Goal: Information Seeking & Learning: Learn about a topic

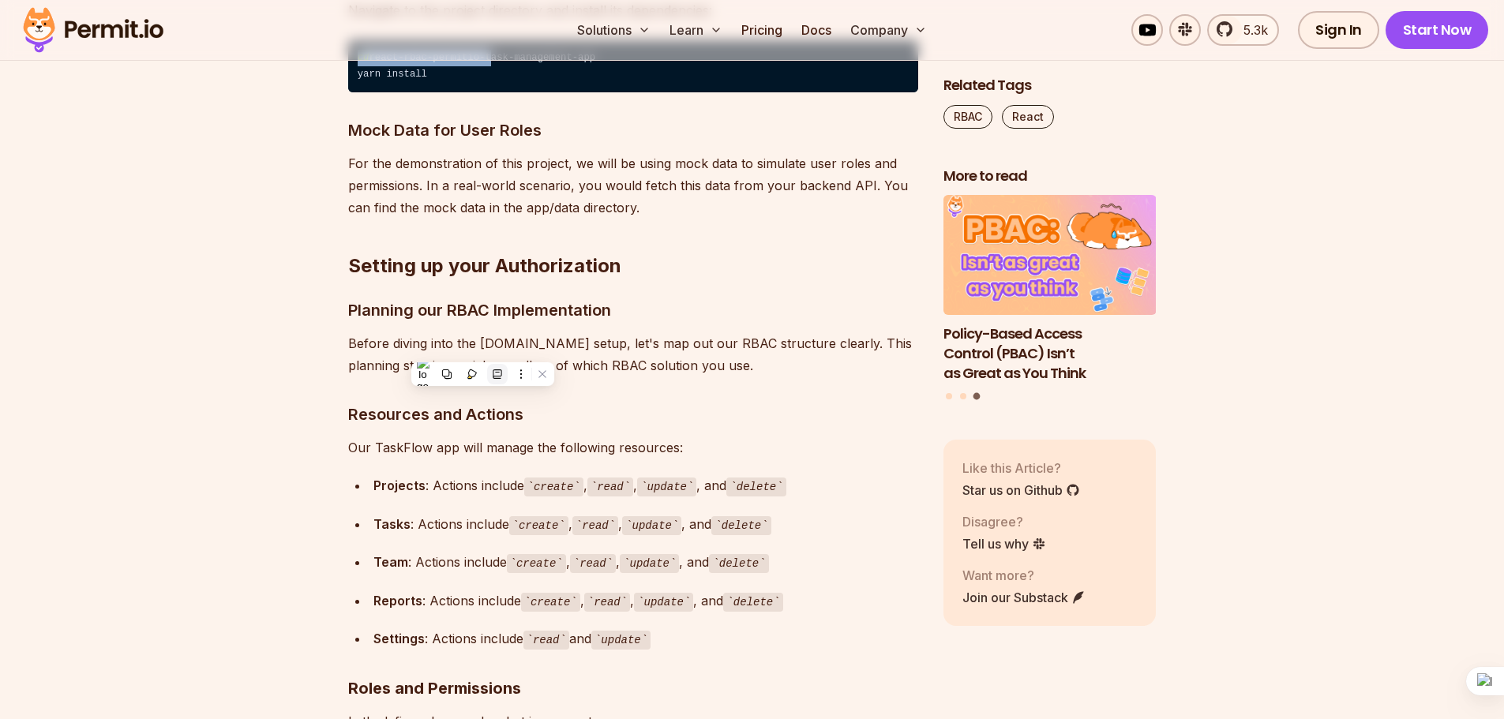
click at [506, 368] on button at bounding box center [497, 374] width 21 height 21
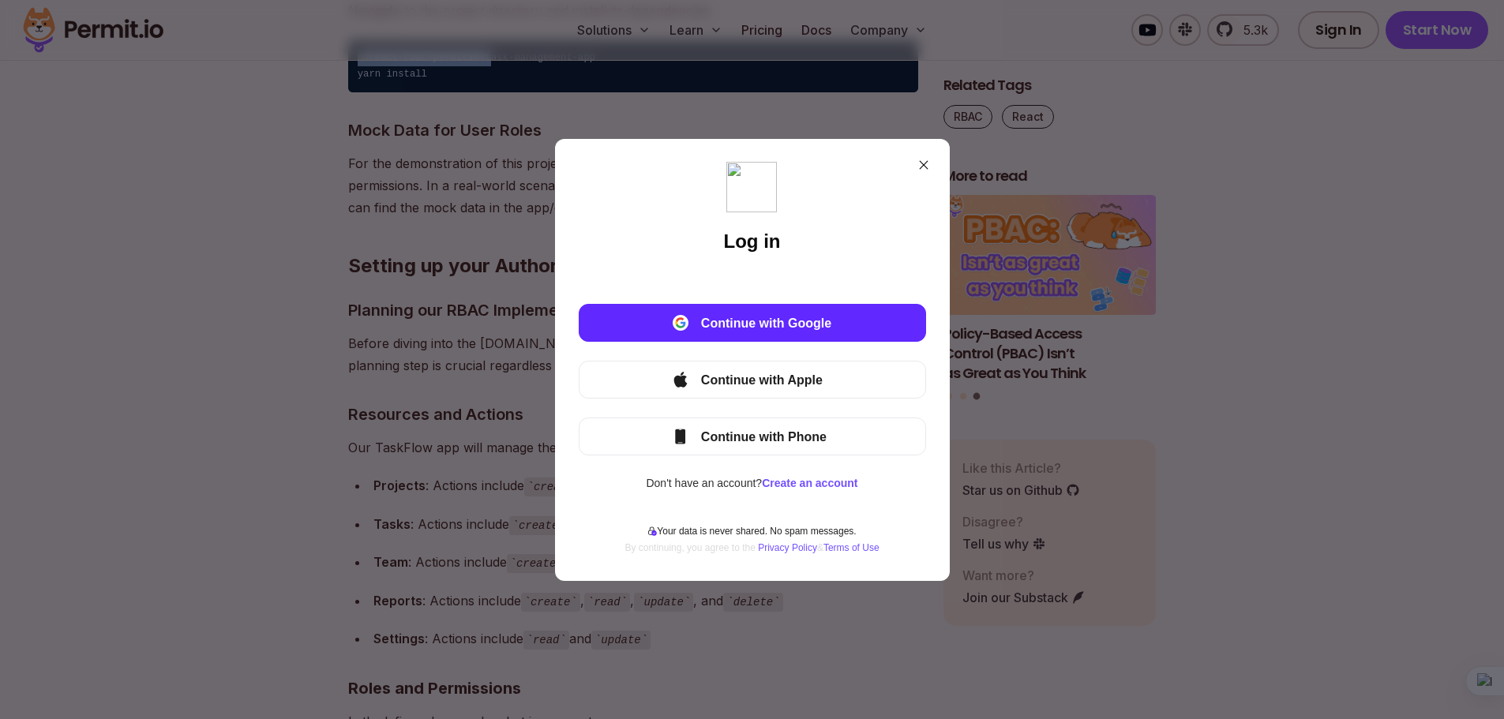
click at [1167, 315] on div "Log in Continue with Google Continue with Apple Continue with Phone Don't have …" at bounding box center [752, 359] width 1504 height 719
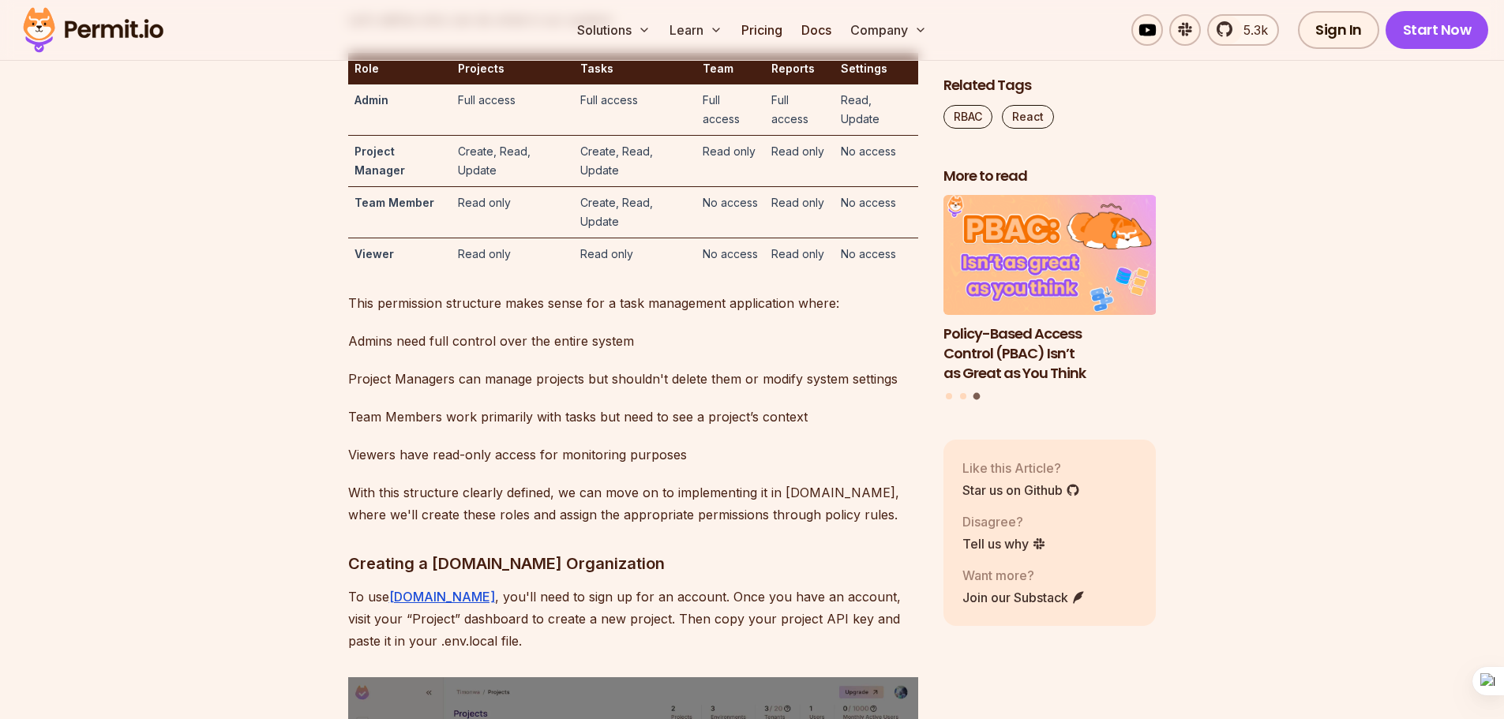
scroll to position [4908, 0]
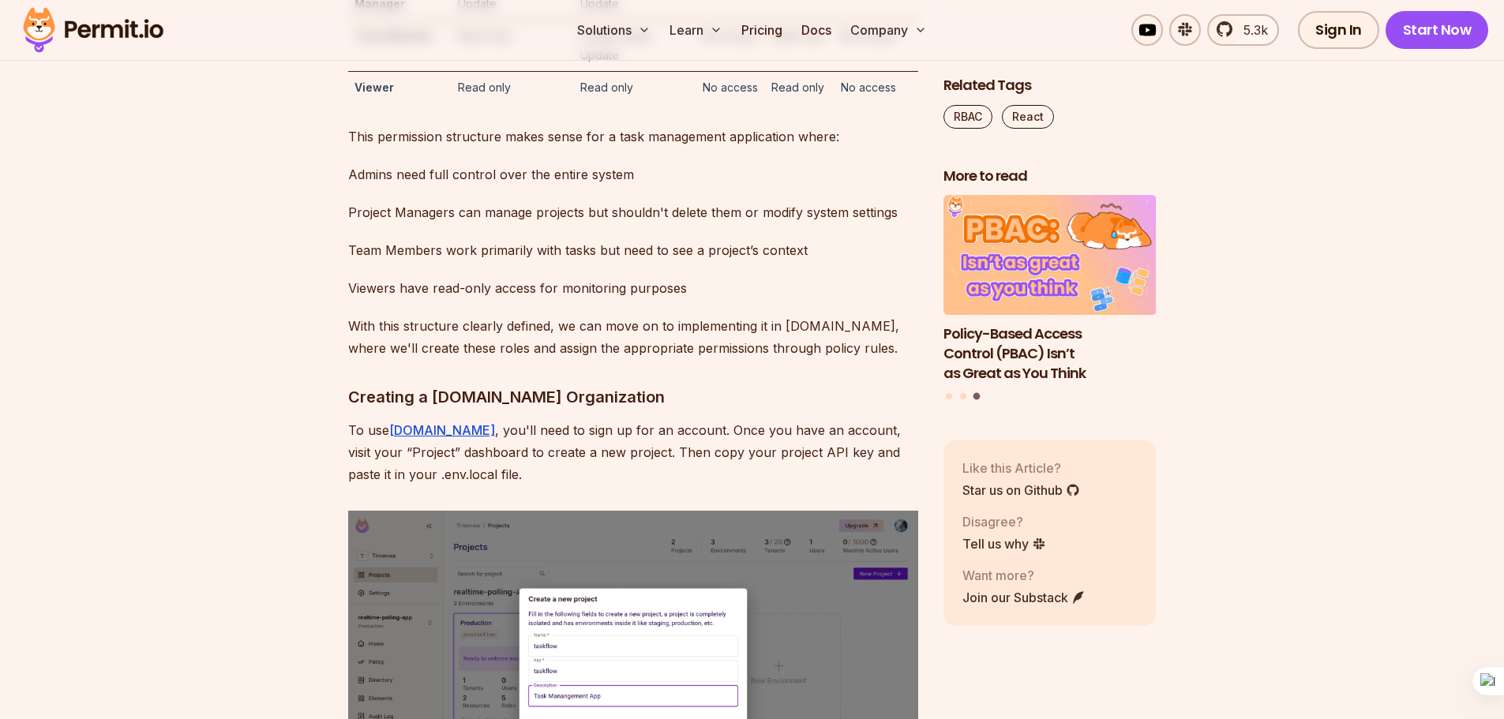
drag, startPoint x: 347, startPoint y: 227, endPoint x: 429, endPoint y: 221, distance: 82.3
drag, startPoint x: 465, startPoint y: 224, endPoint x: 474, endPoint y: 227, distance: 9.2
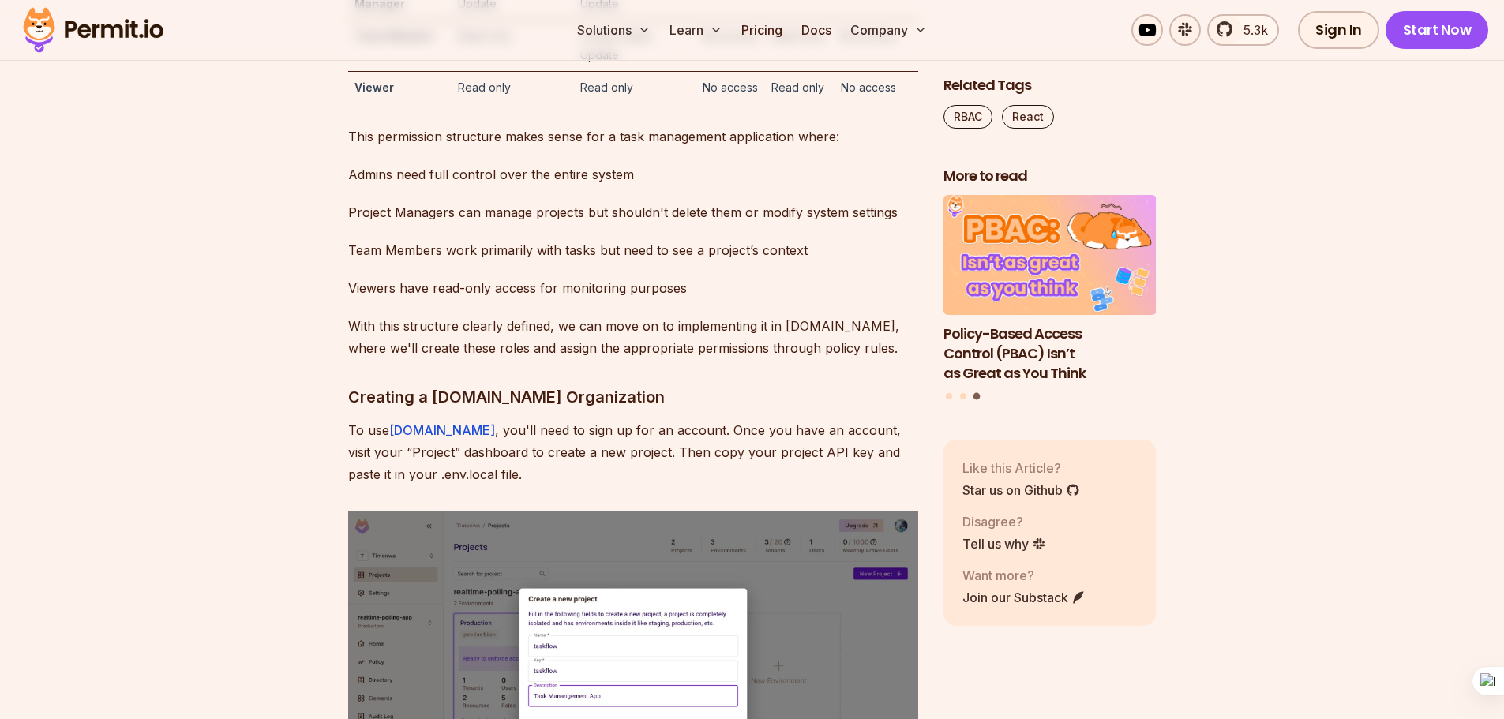
drag, startPoint x: 454, startPoint y: 226, endPoint x: 539, endPoint y: 231, distance: 85.4
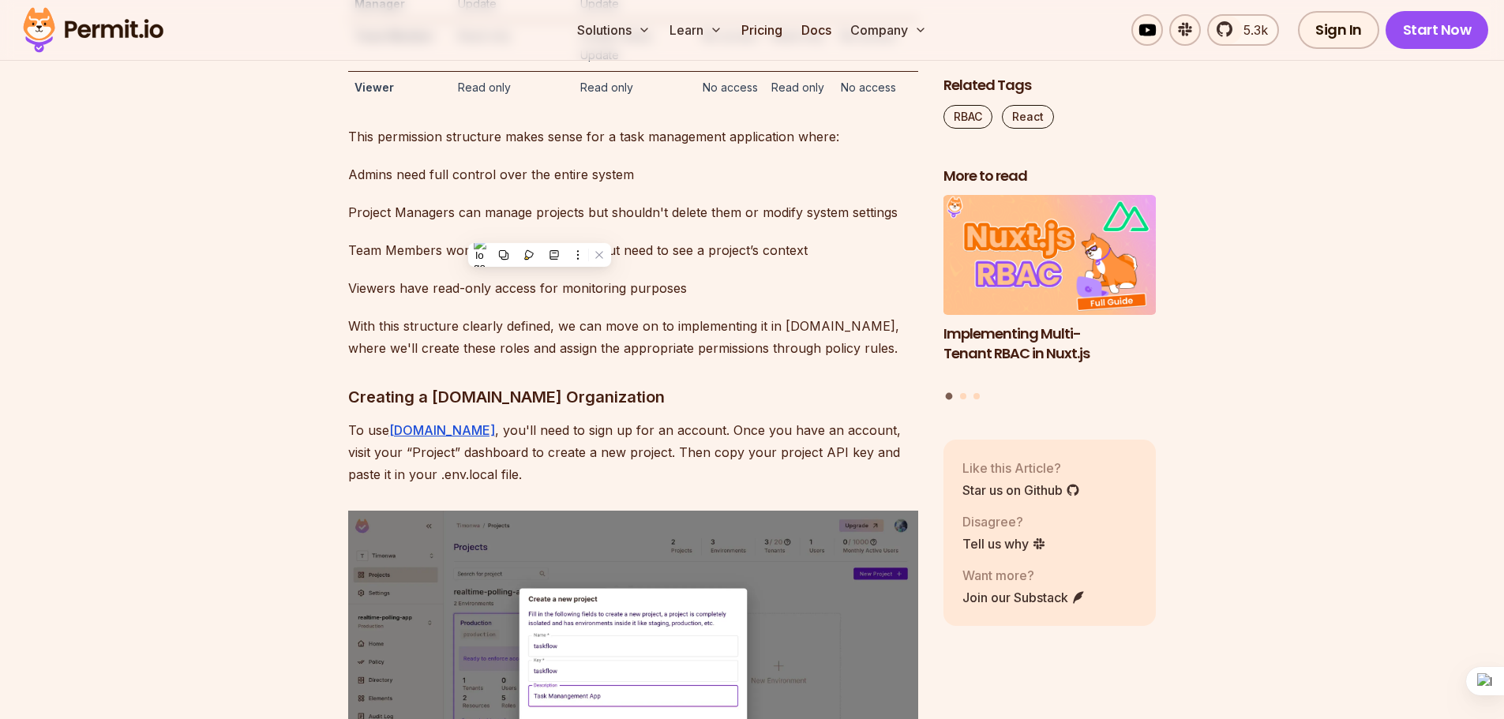
drag, startPoint x: 450, startPoint y: 276, endPoint x: 512, endPoint y: 293, distance: 64.0
drag, startPoint x: 575, startPoint y: 272, endPoint x: 621, endPoint y: 302, distance: 55.4
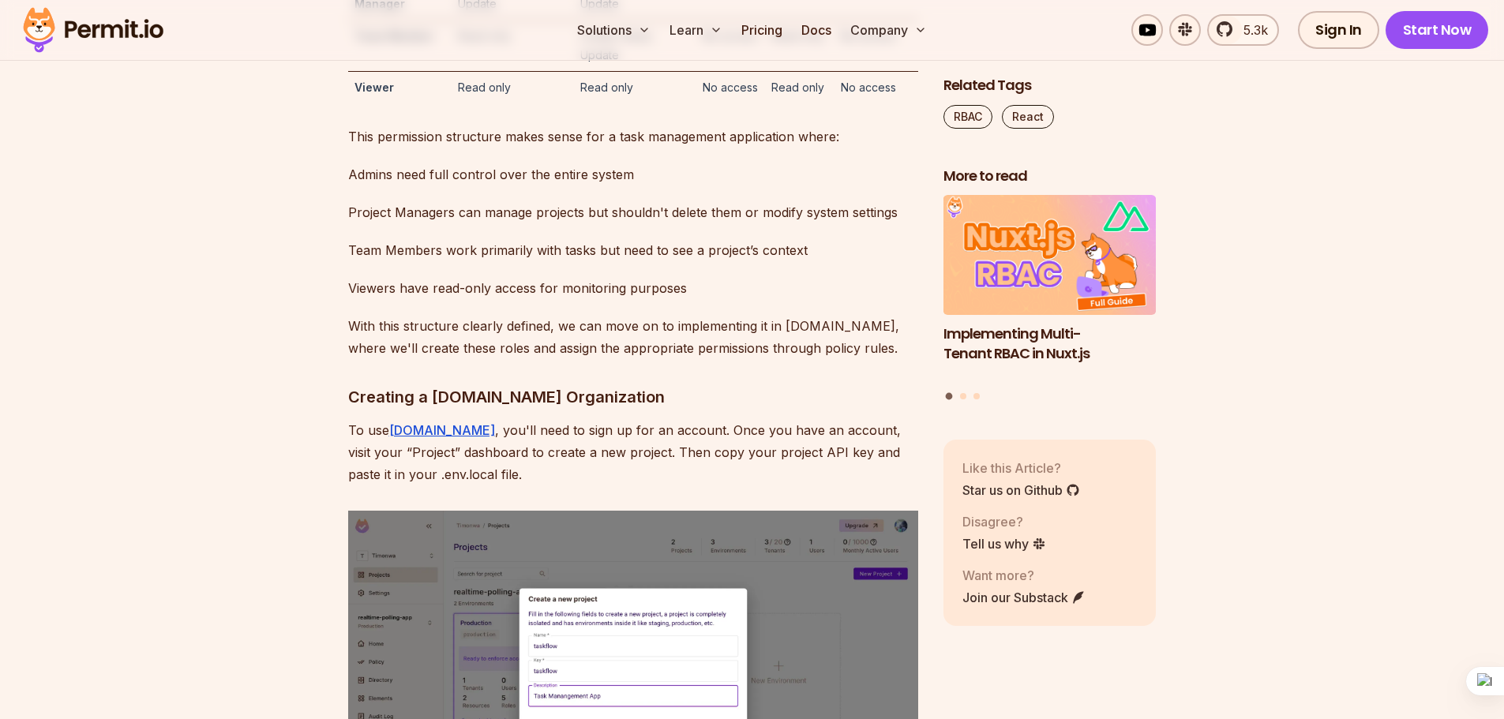
drag, startPoint x: 698, startPoint y: 281, endPoint x: 754, endPoint y: 281, distance: 56.0
drag, startPoint x: 773, startPoint y: 283, endPoint x: 815, endPoint y: 279, distance: 42.0
drag, startPoint x: 844, startPoint y: 279, endPoint x: 894, endPoint y: 275, distance: 50.7
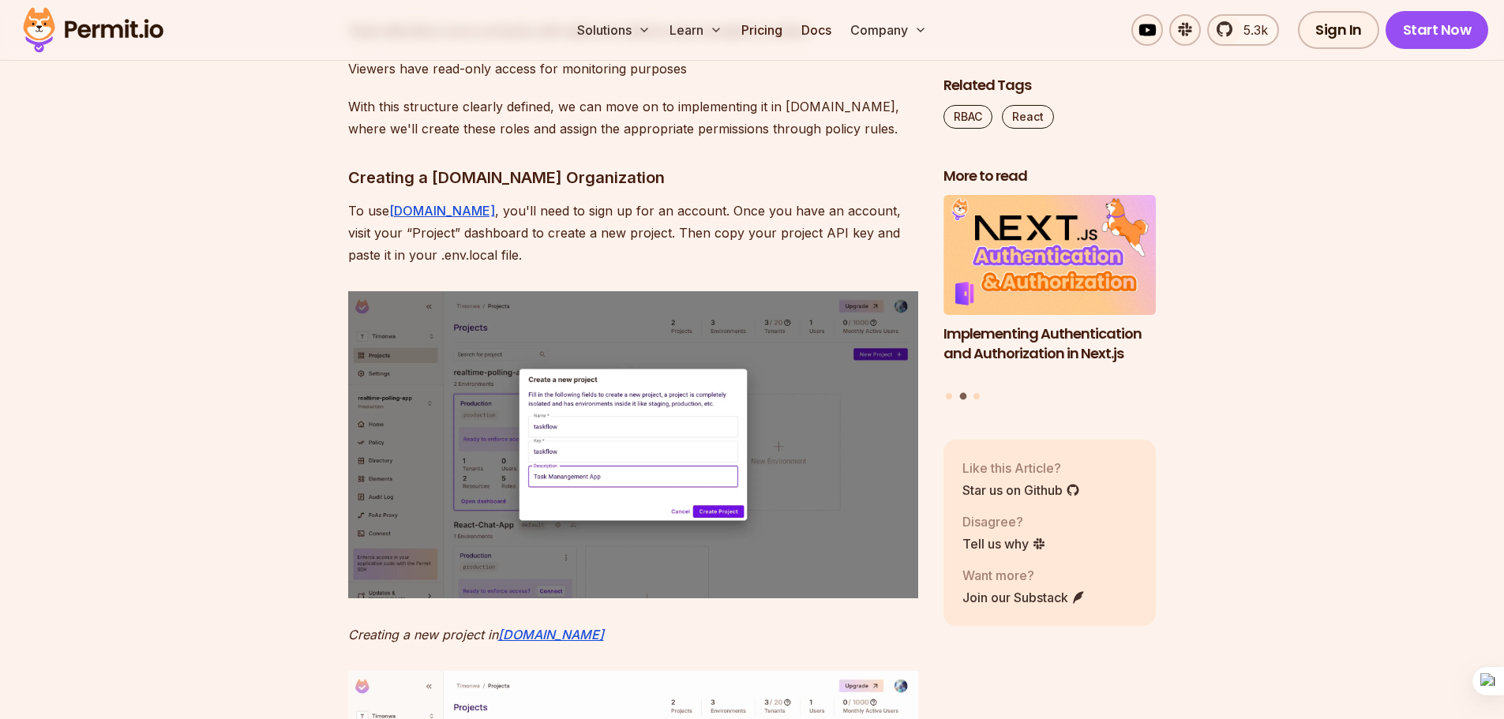
scroll to position [5224, 0]
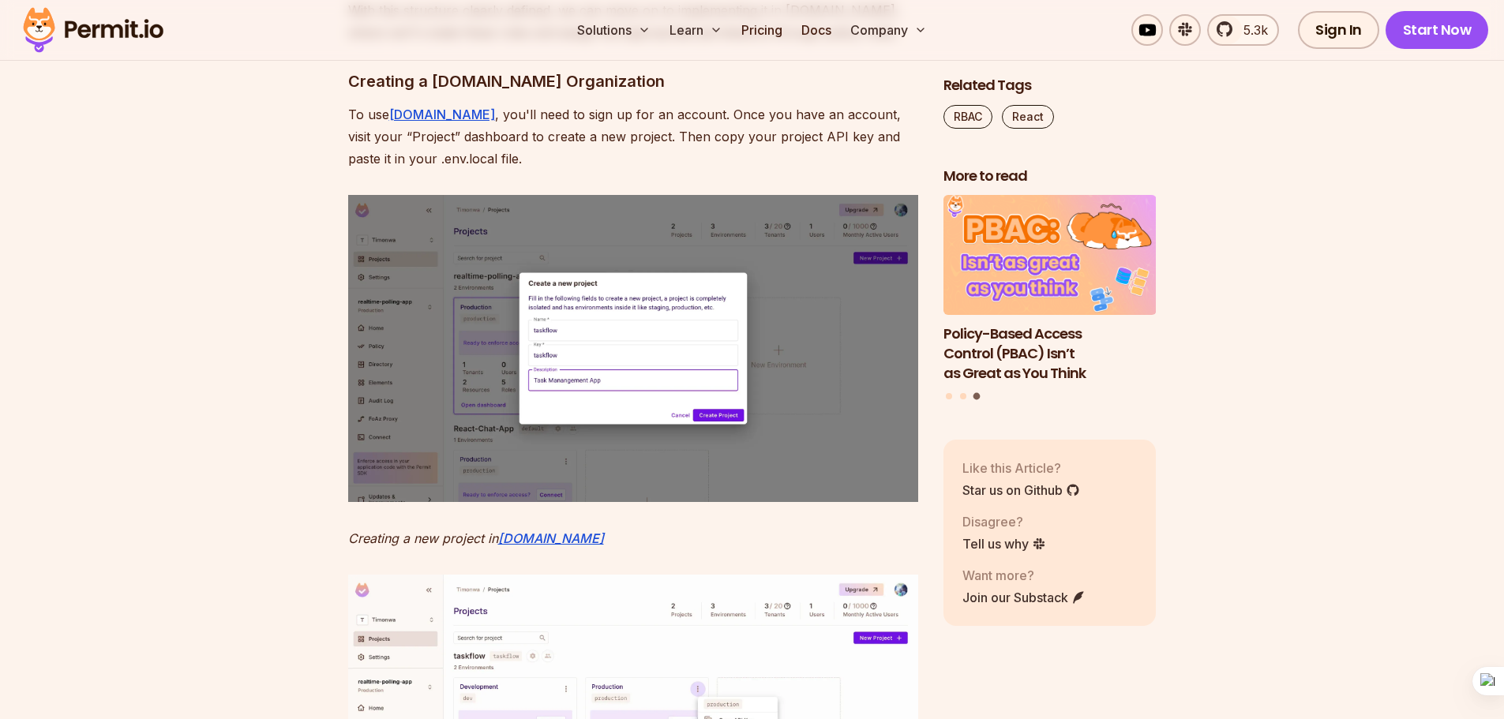
click at [448, 0] on div "Solutions Learn Pricing Docs Company 5.3k Sign In Start Now" at bounding box center [752, 30] width 1504 height 61
drag, startPoint x: 115, startPoint y: 143, endPoint x: 88, endPoint y: 142, distance: 27.6
